Goal: Information Seeking & Learning: Learn about a topic

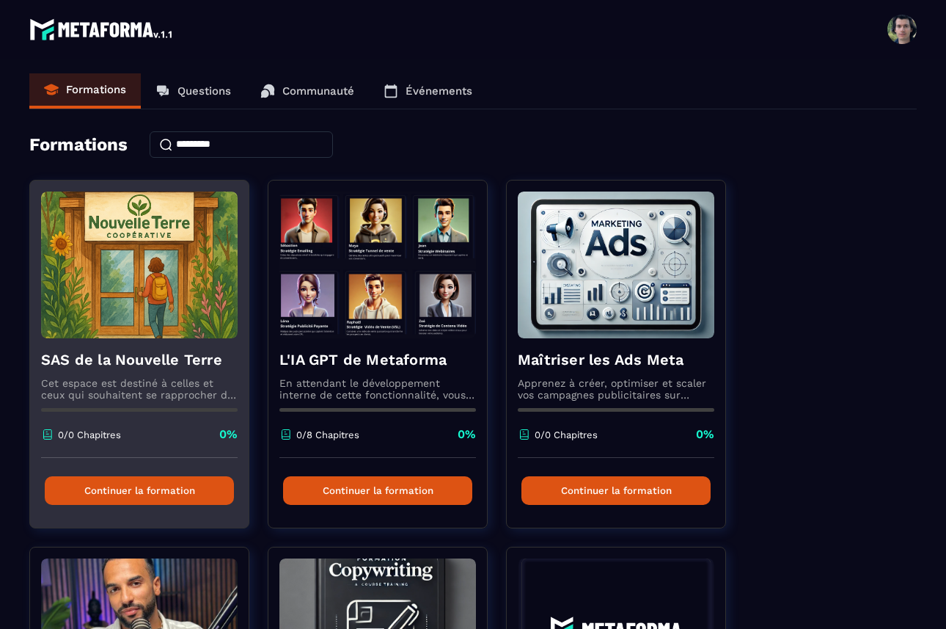
click at [128, 304] on img at bounding box center [139, 264] width 197 height 147
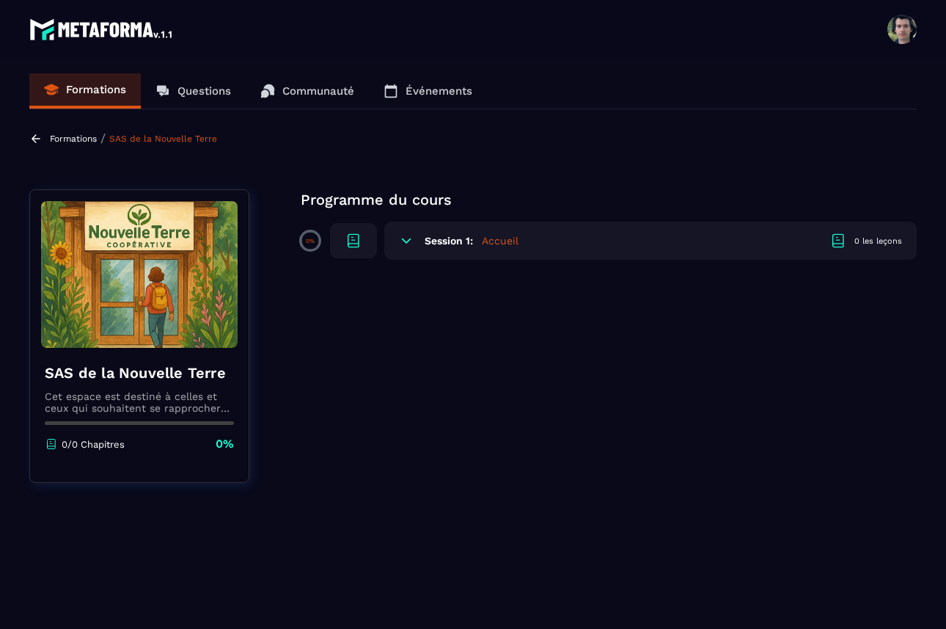
click at [165, 320] on img at bounding box center [139, 274] width 197 height 147
click at [153, 373] on h4 "SAS de la Nouvelle Terre" at bounding box center [139, 372] width 189 height 21
click at [36, 139] on icon at bounding box center [35, 138] width 13 height 13
